Goal: Task Accomplishment & Management: Manage account settings

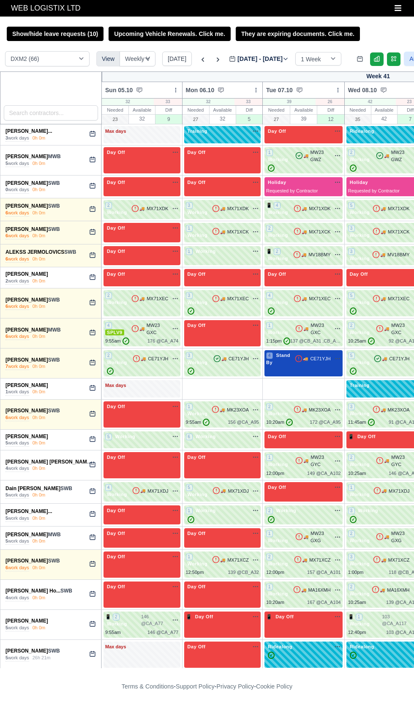
select select "1"
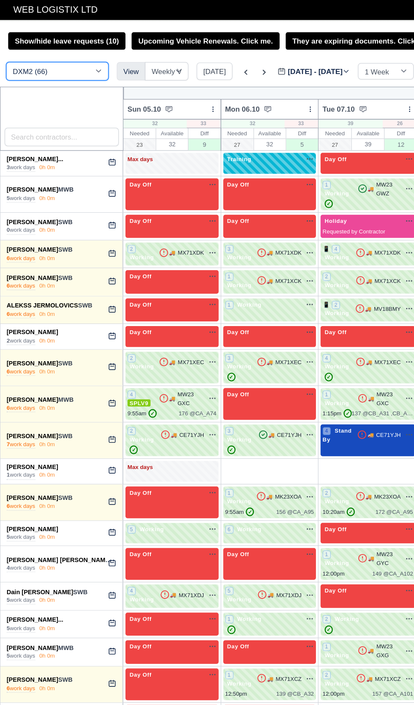
click at [33, 60] on select "DCE1 (1) DWN2 (38) DXM2 (66)" at bounding box center [47, 58] width 85 height 15
select select "3"
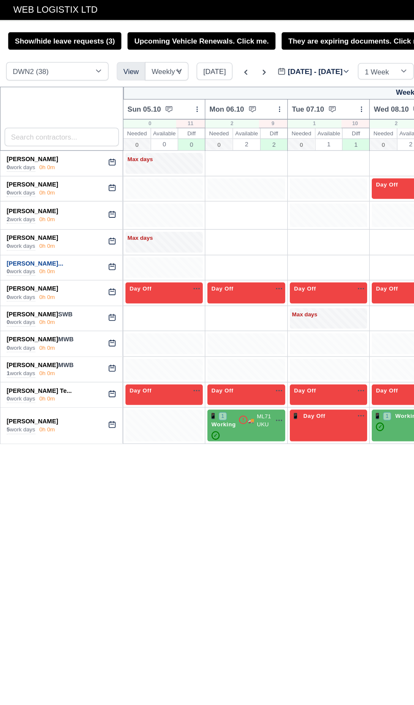
click at [30, 216] on link "[PERSON_NAME]..." at bounding box center [28, 217] width 47 height 6
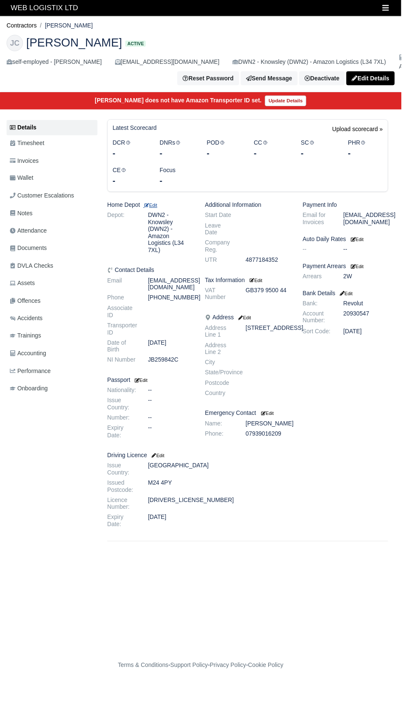
click at [159, 211] on small "Edit" at bounding box center [155, 211] width 14 height 5
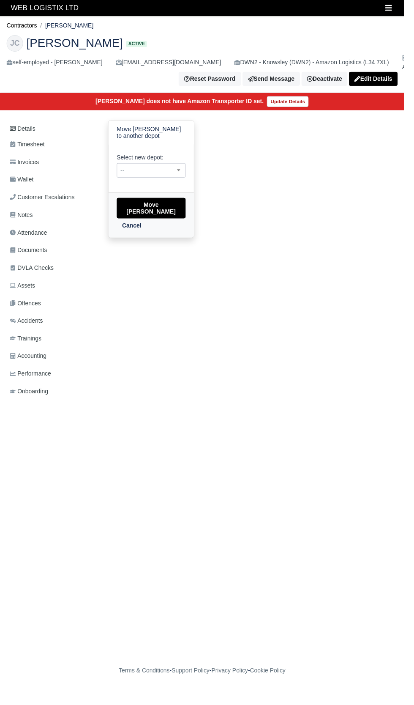
click at [149, 169] on span "--" at bounding box center [155, 174] width 70 height 11
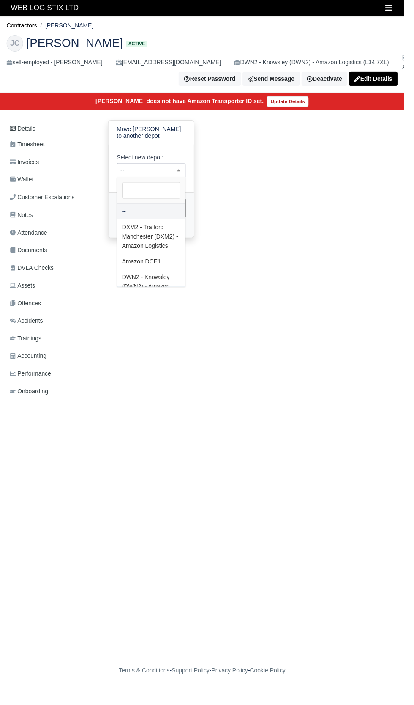
scroll to position [6, 0]
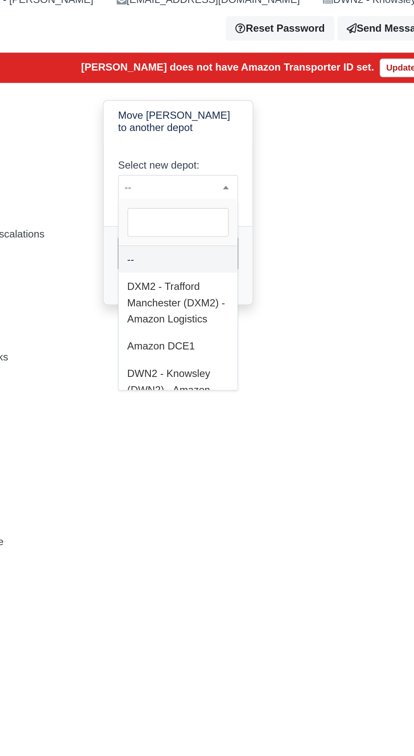
select select "1"
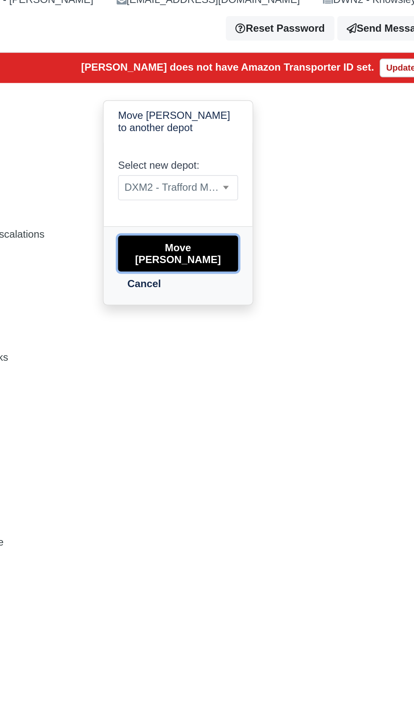
click at [147, 205] on button "Move Jason Rushton-Carroll" at bounding box center [155, 213] width 71 height 21
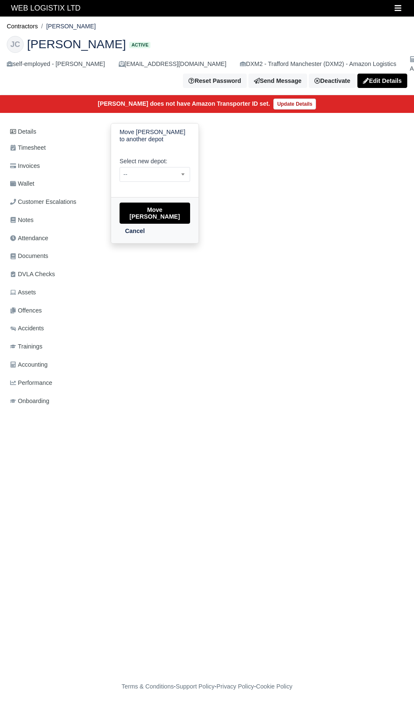
select select "1"
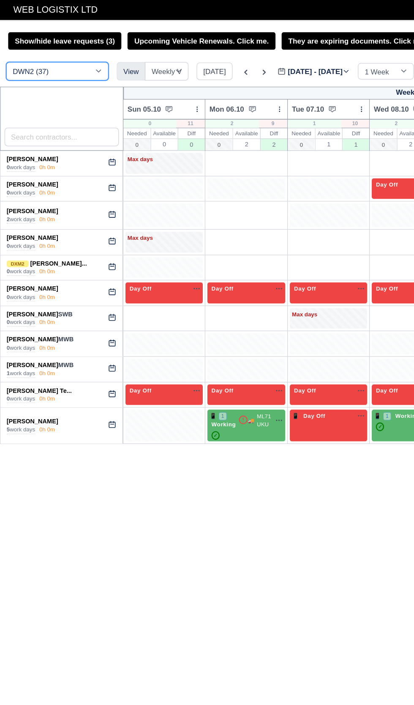
click at [38, 59] on select "DCE1 (1) DWN2 (37) DXM2 (67)" at bounding box center [47, 58] width 85 height 15
select select "1"
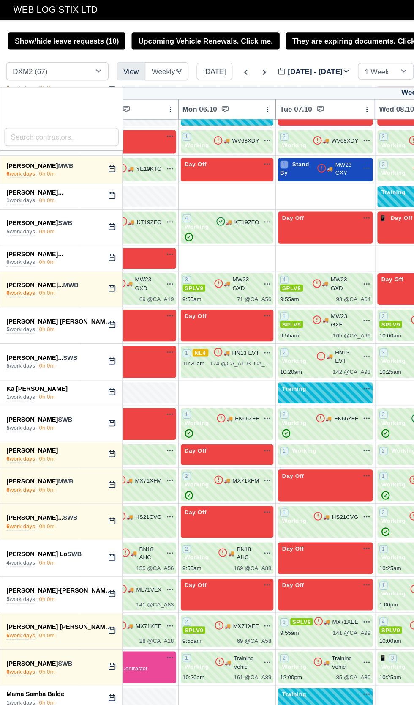
scroll to position [666, 0]
